Goal: Transaction & Acquisition: Purchase product/service

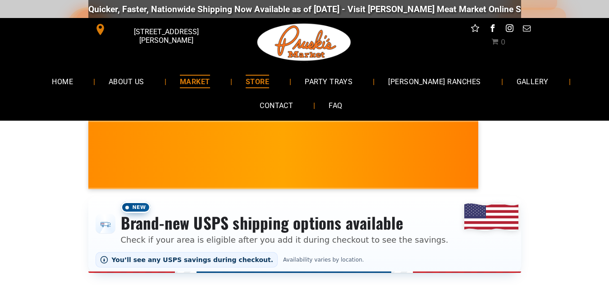
click at [205, 83] on span "MARKET" at bounding box center [195, 81] width 30 height 13
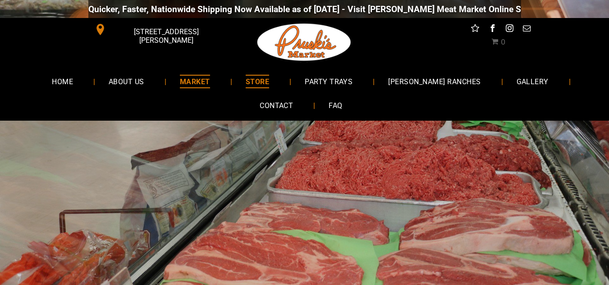
click at [269, 79] on span "STORE" at bounding box center [257, 81] width 23 height 13
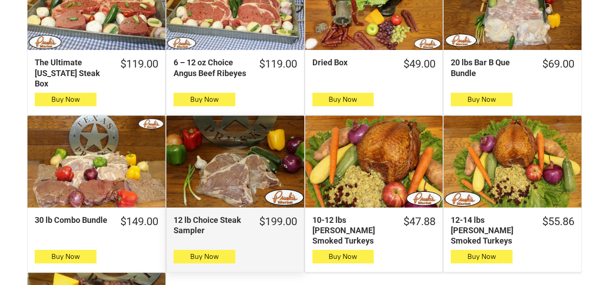
scroll to position [676, 0]
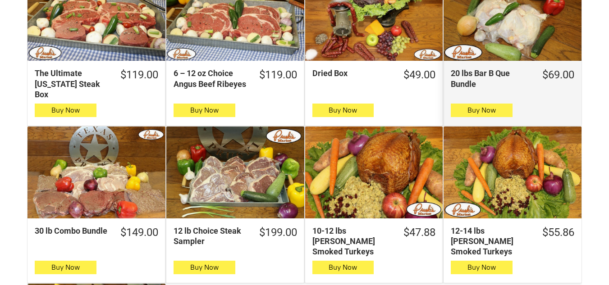
click at [511, 49] on div "20 lbs Bar B Que Bundle" at bounding box center [512, 15] width 138 height 92
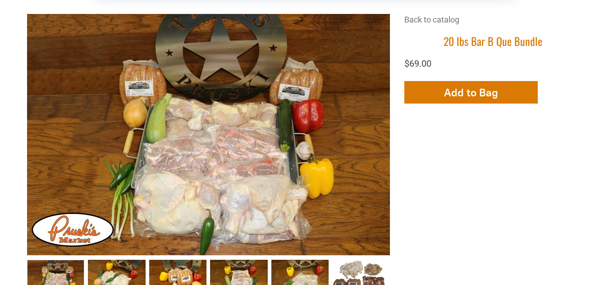
scroll to position [270, 0]
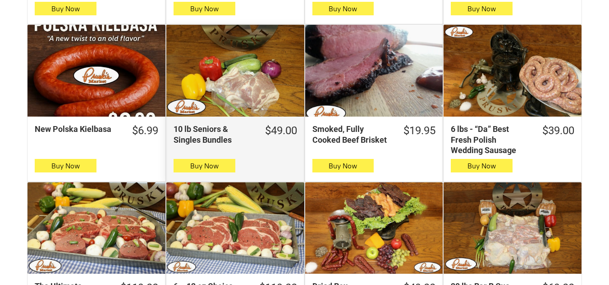
scroll to position [451, 0]
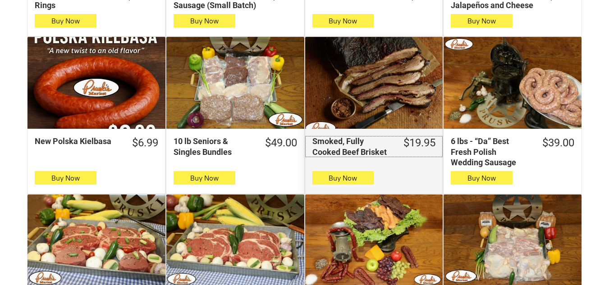
click at [355, 145] on div "Smoked, Fully Cooked Beef Brisket" at bounding box center [351, 146] width 79 height 21
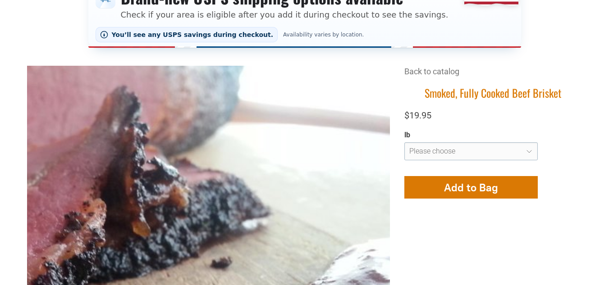
scroll to position [270, 0]
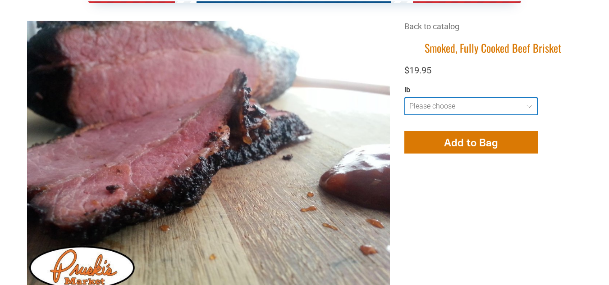
click at [523, 106] on select "**********" at bounding box center [470, 106] width 133 height 18
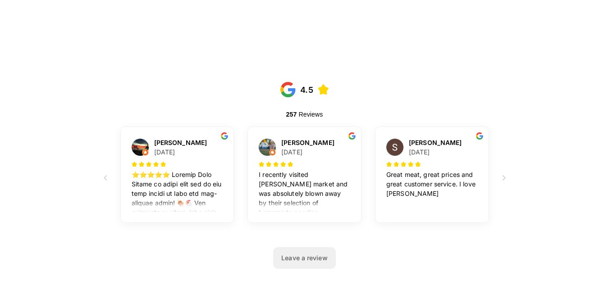
scroll to position [1893, 0]
